Goal: Task Accomplishment & Management: Use online tool/utility

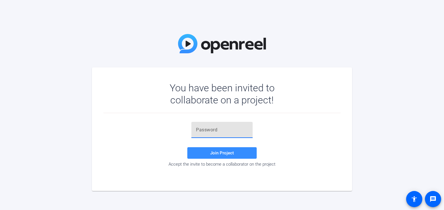
click at [224, 129] on input "text" at bounding box center [222, 130] width 52 height 7
paste input "DwF6$8"
type input "DwF6$8"
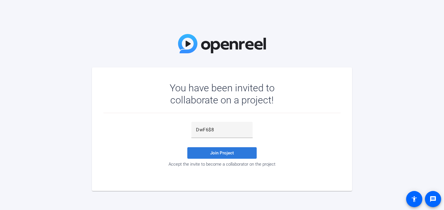
click at [244, 150] on span at bounding box center [221, 153] width 69 height 14
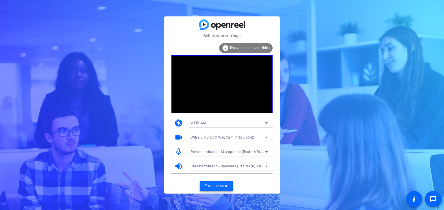
click at [215, 186] on span "Enter session" at bounding box center [216, 186] width 24 height 6
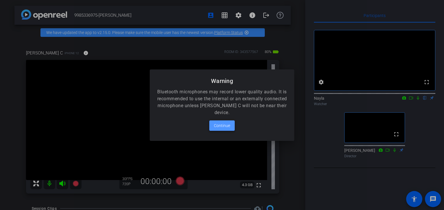
click at [231, 124] on span at bounding box center [221, 126] width 25 height 14
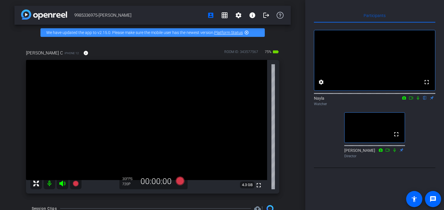
click at [412, 100] on icon at bounding box center [410, 98] width 5 height 4
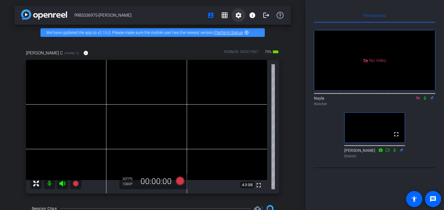
click at [238, 16] on mat-icon "settings" at bounding box center [238, 15] width 7 height 7
click at [295, 20] on div at bounding box center [222, 105] width 444 height 210
click at [416, 100] on icon at bounding box center [417, 97] width 3 height 3
click at [420, 100] on icon at bounding box center [417, 98] width 5 height 4
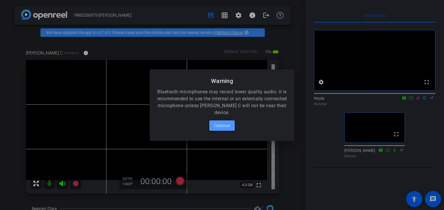
click at [230, 128] on span at bounding box center [221, 126] width 25 height 14
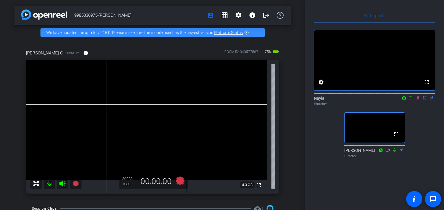
click at [412, 100] on icon at bounding box center [410, 98] width 5 height 4
click at [287, 79] on div "[PERSON_NAME] C iPhone 12 info ROOM ID: 343577567 75% battery_std fullscreen 4.…" at bounding box center [152, 119] width 276 height 159
click at [134, 4] on div "9985336975-[PERSON_NAME] account_box grid_on settings info logout We have updat…" at bounding box center [152, 105] width 305 height 210
click at [150, 15] on span "9985336975-[PERSON_NAME]" at bounding box center [138, 16] width 129 height 12
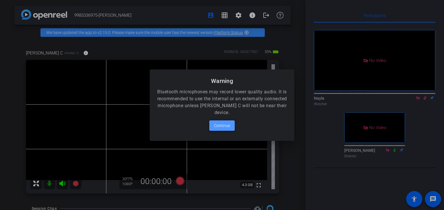
click at [226, 126] on span "Continue" at bounding box center [222, 125] width 16 height 7
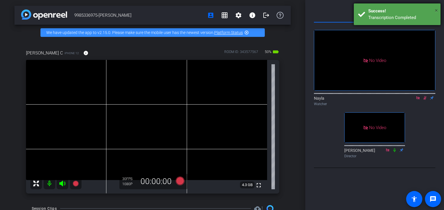
click at [436, 11] on span "×" at bounding box center [435, 10] width 3 height 7
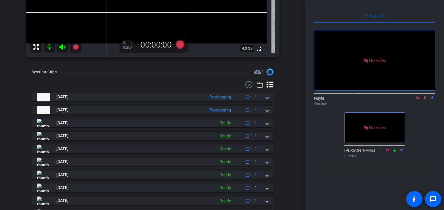
scroll to position [165, 0]
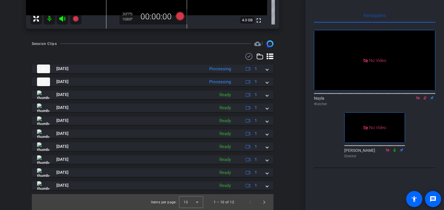
drag, startPoint x: 443, startPoint y: 80, endPoint x: 437, endPoint y: 172, distance: 92.0
click at [437, 172] on div "Participants No Video [PERSON_NAME] Watcher No Video [PERSON_NAME] Director Sel…" at bounding box center [374, 105] width 139 height 210
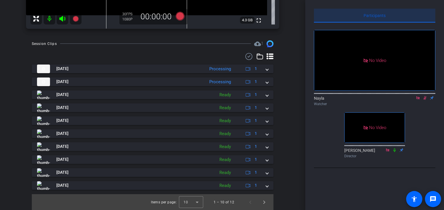
click at [369, 15] on span "Participants" at bounding box center [374, 16] width 22 height 4
click at [376, 14] on span "Participants" at bounding box center [374, 16] width 22 height 4
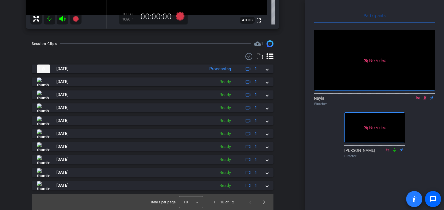
click at [415, 198] on mat-icon "accessibility" at bounding box center [413, 199] width 7 height 7
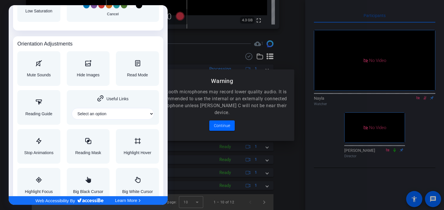
scroll to position [610, 0]
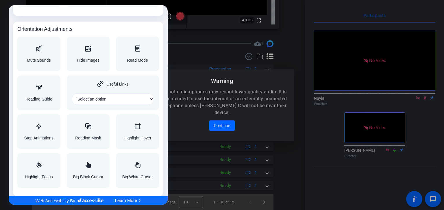
click at [317, 191] on div at bounding box center [222, 105] width 444 height 210
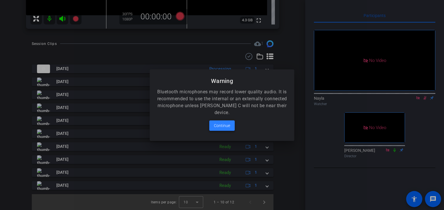
click at [223, 126] on span "Continue" at bounding box center [222, 125] width 16 height 7
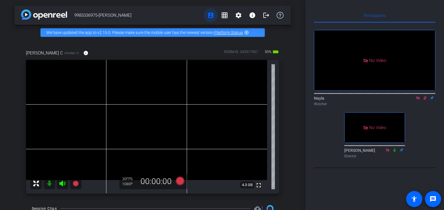
click at [210, 14] on mat-icon "account_box" at bounding box center [210, 15] width 7 height 7
click at [235, 17] on mat-icon "settings" at bounding box center [238, 15] width 7 height 7
click at [176, 12] on div at bounding box center [222, 105] width 444 height 210
click at [237, 15] on mat-icon "settings" at bounding box center [238, 15] width 7 height 7
click at [208, 16] on div at bounding box center [222, 105] width 444 height 210
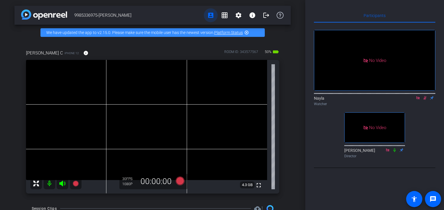
click at [207, 16] on mat-icon "account_box" at bounding box center [210, 15] width 7 height 7
click at [266, 14] on mat-icon "logout" at bounding box center [265, 15] width 7 height 7
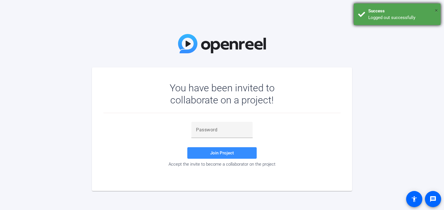
click at [435, 11] on span "×" at bounding box center [435, 10] width 3 height 7
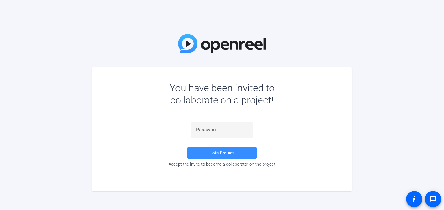
click at [116, 64] on div "You have been invited to collaborate on a project! Join Project Accept the invi…" at bounding box center [222, 105] width 444 height 210
